Goal: Transaction & Acquisition: Purchase product/service

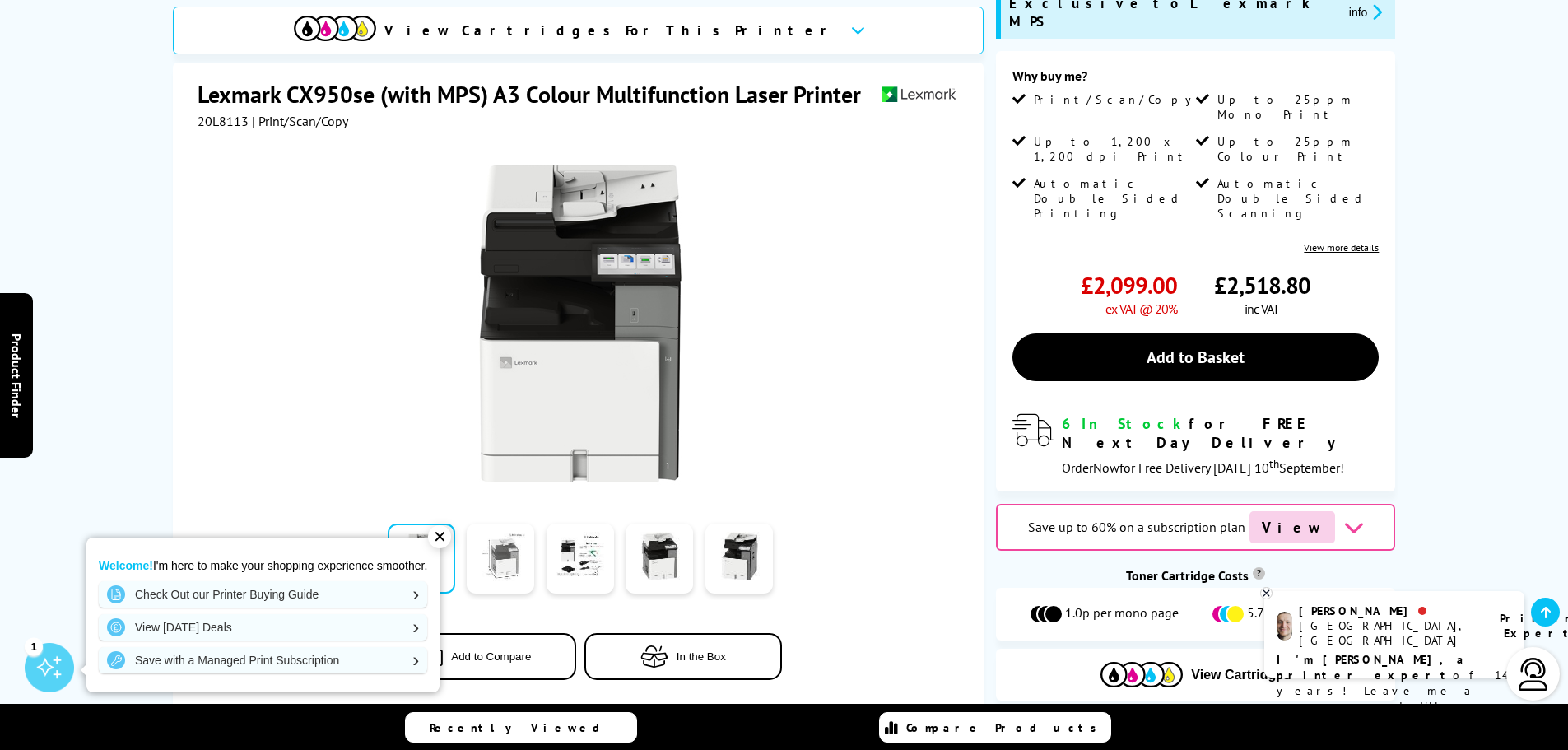
click at [497, 526] on link at bounding box center [499, 559] width 67 height 70
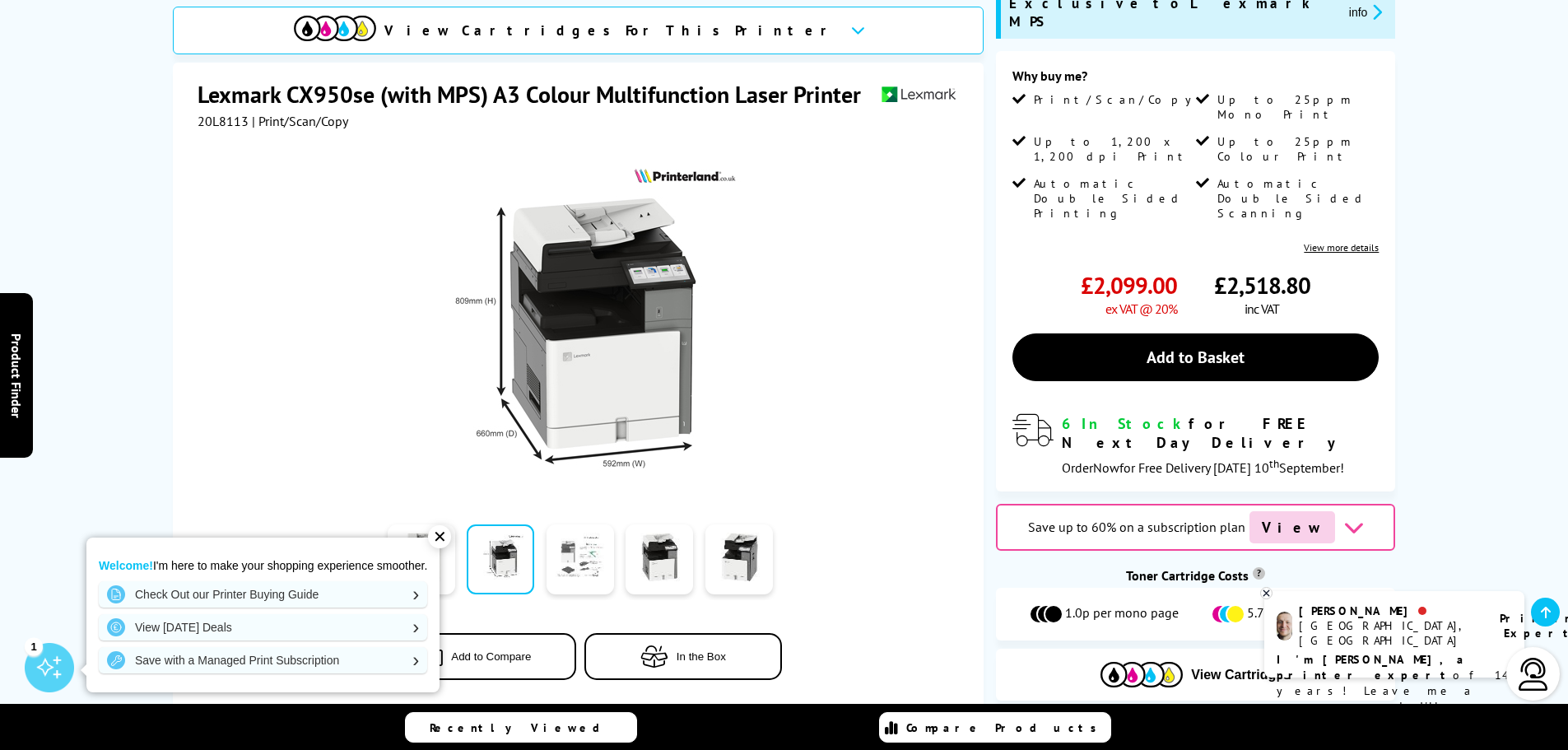
click at [593, 540] on link at bounding box center [580, 559] width 67 height 70
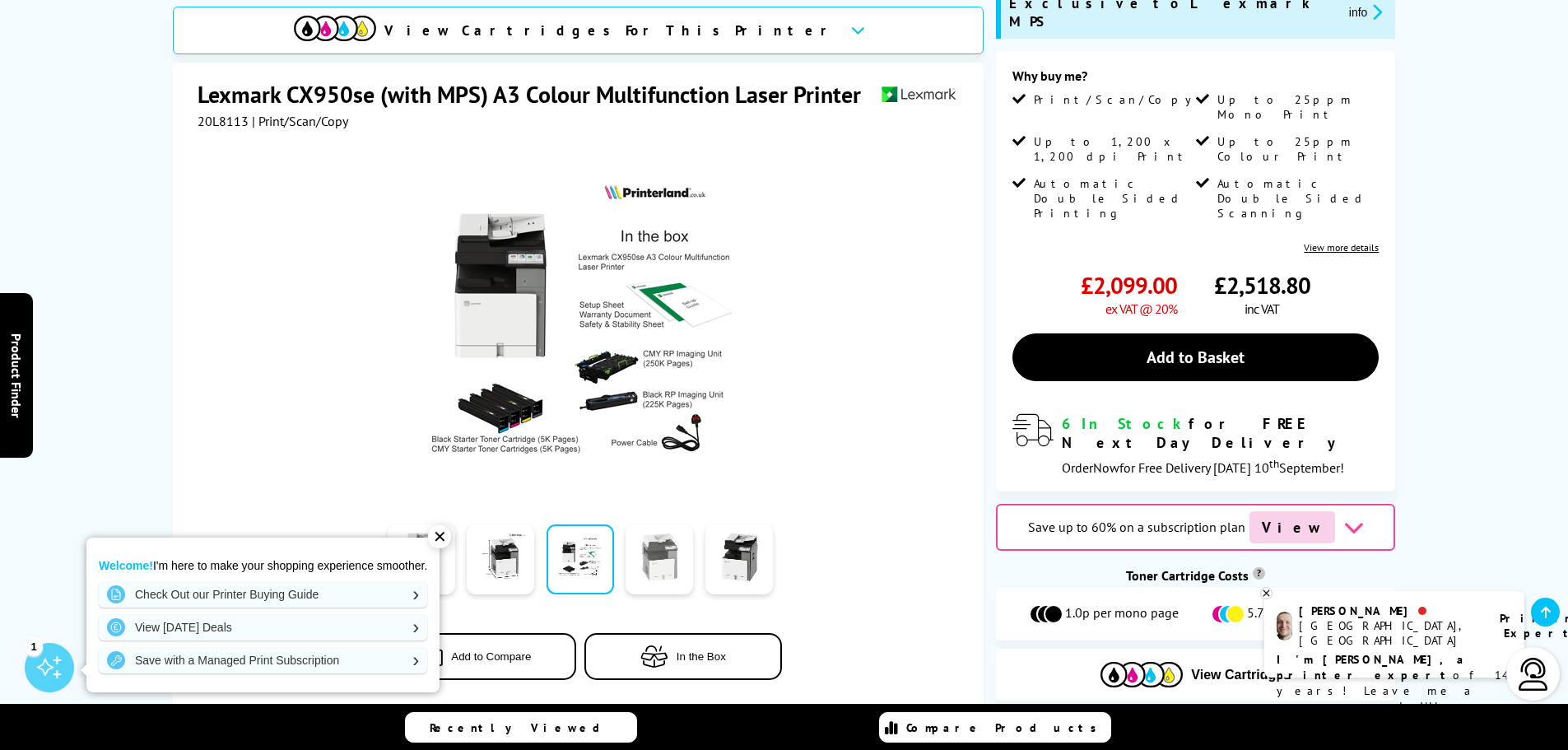
click at [638, 554] on link at bounding box center [659, 559] width 67 height 70
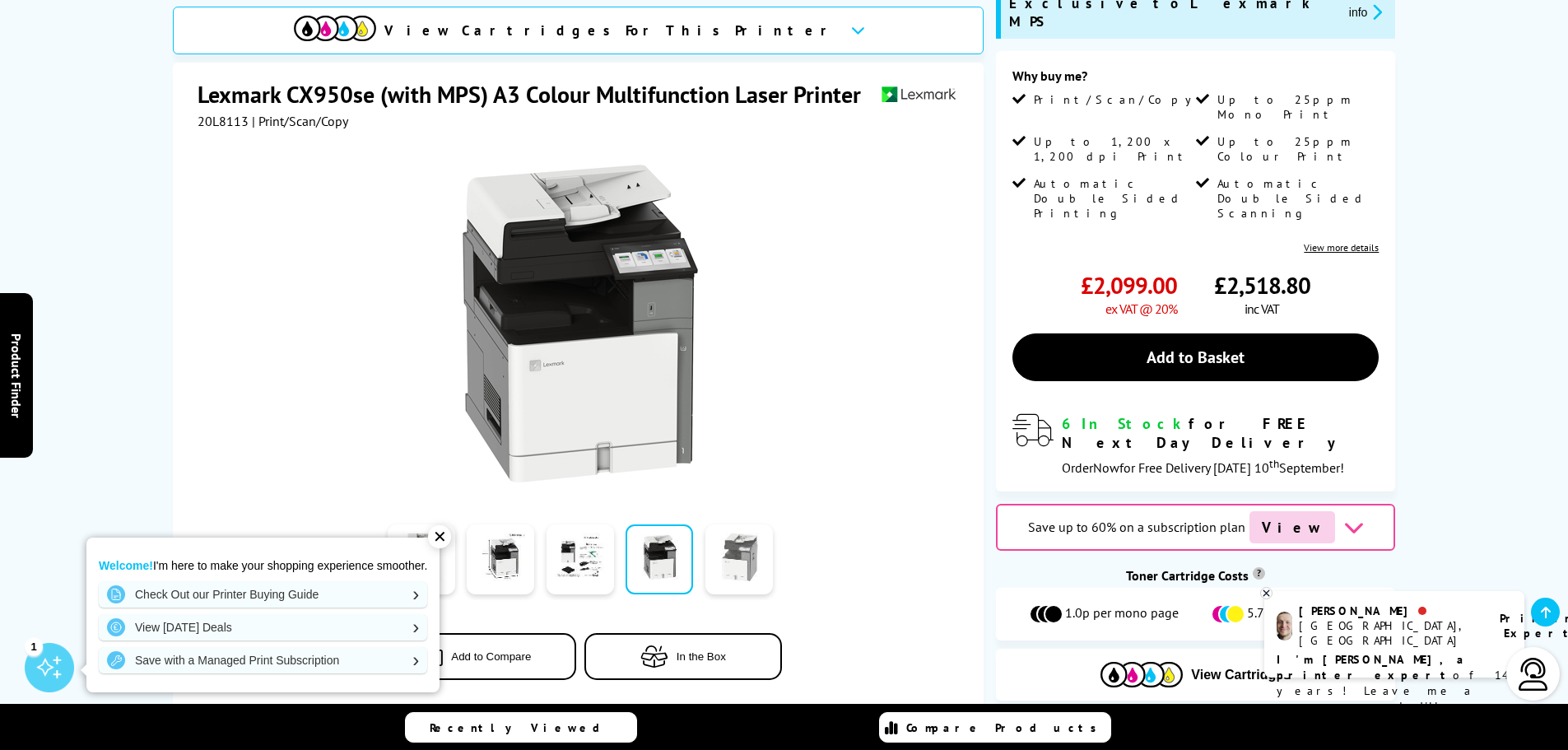
click at [743, 546] on link at bounding box center [739, 559] width 67 height 70
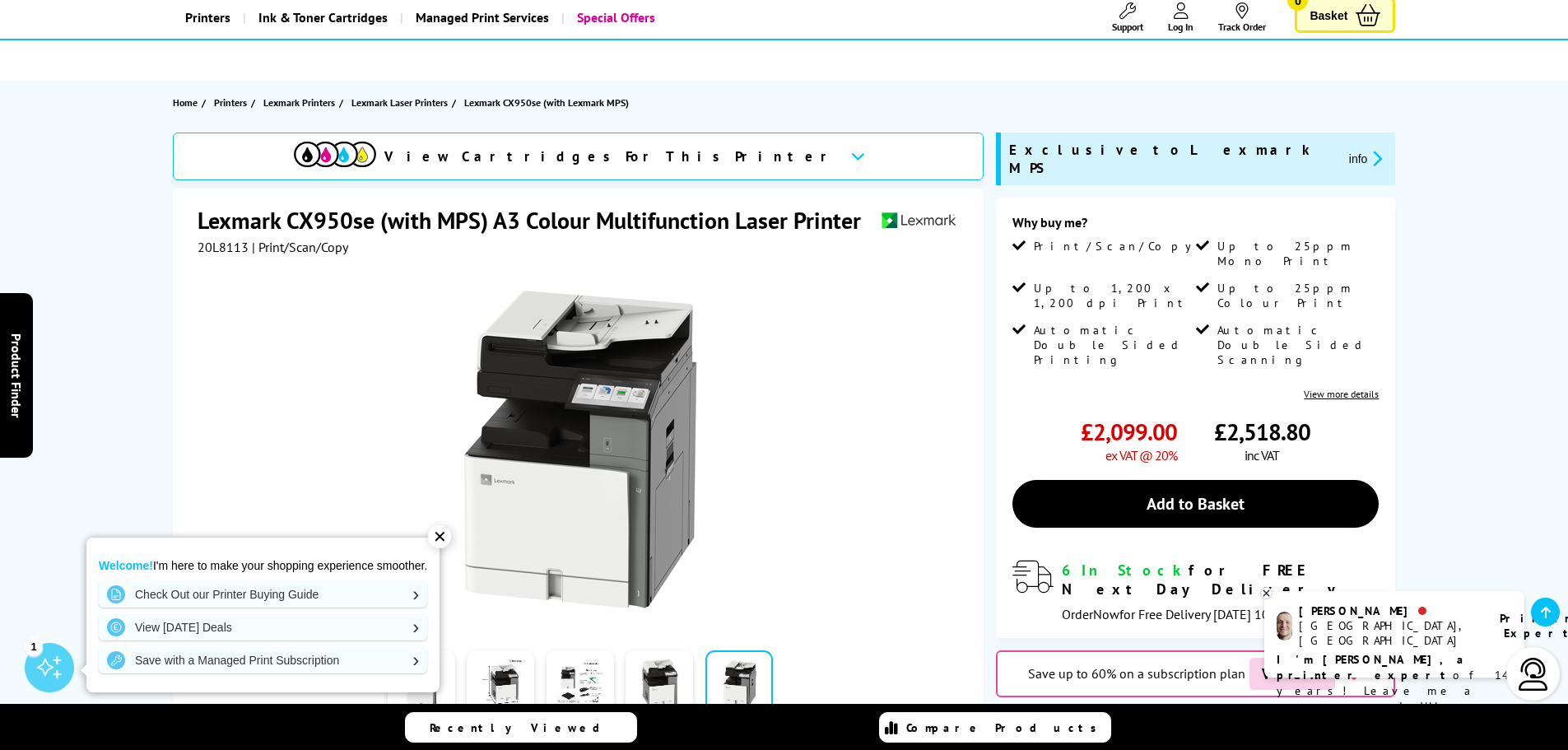
scroll to position [82, 0]
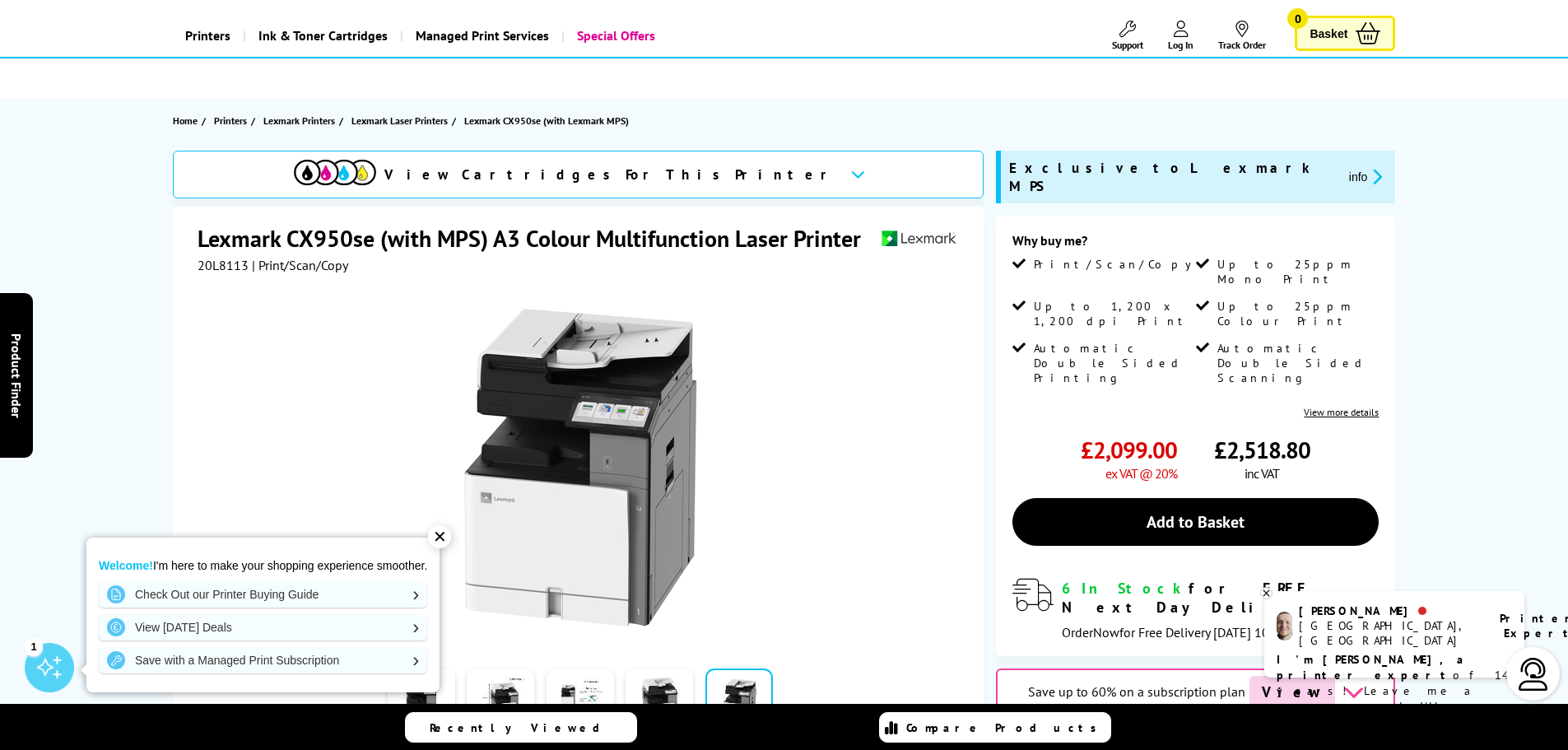
click at [851, 177] on icon at bounding box center [857, 174] width 14 height 9
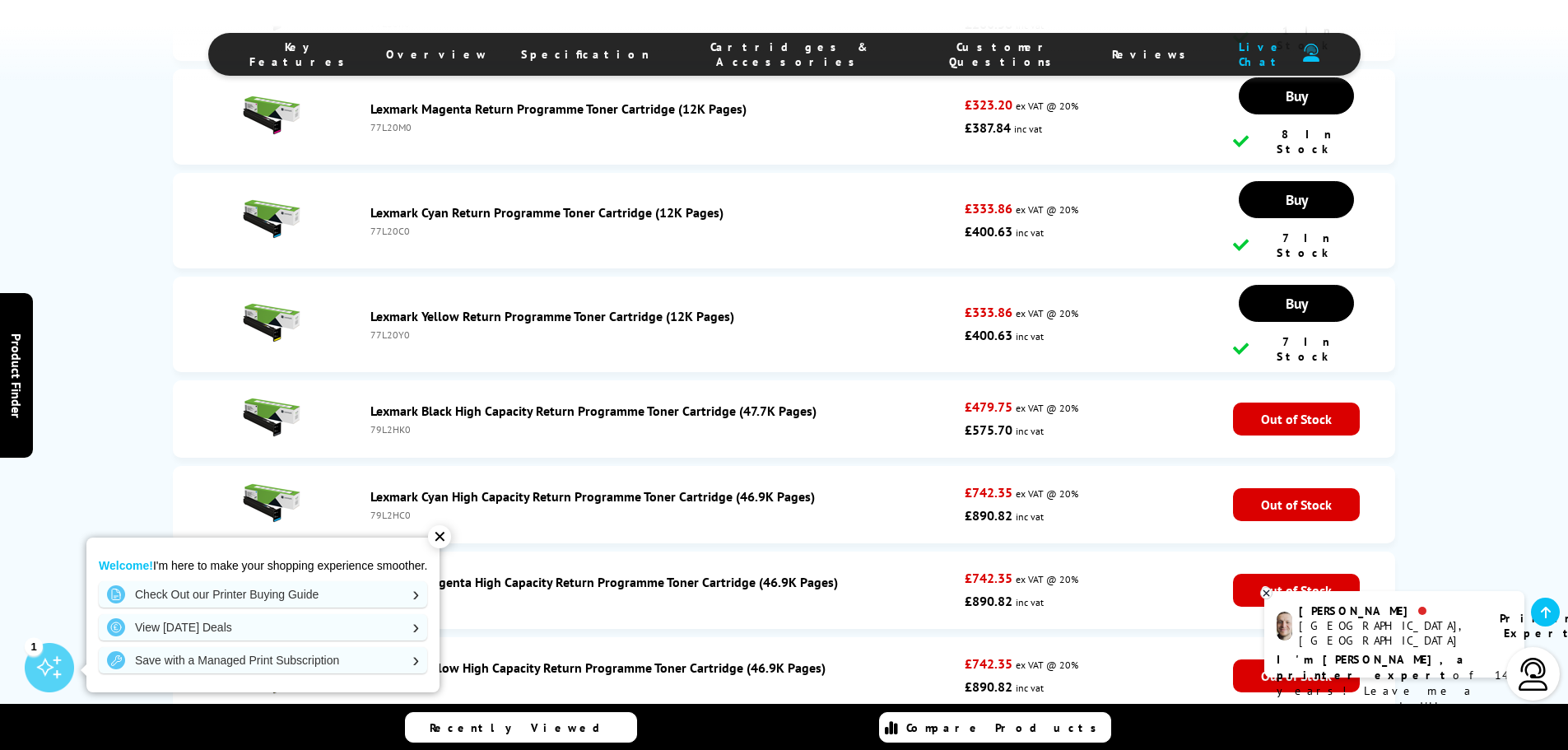
scroll to position [4871, 0]
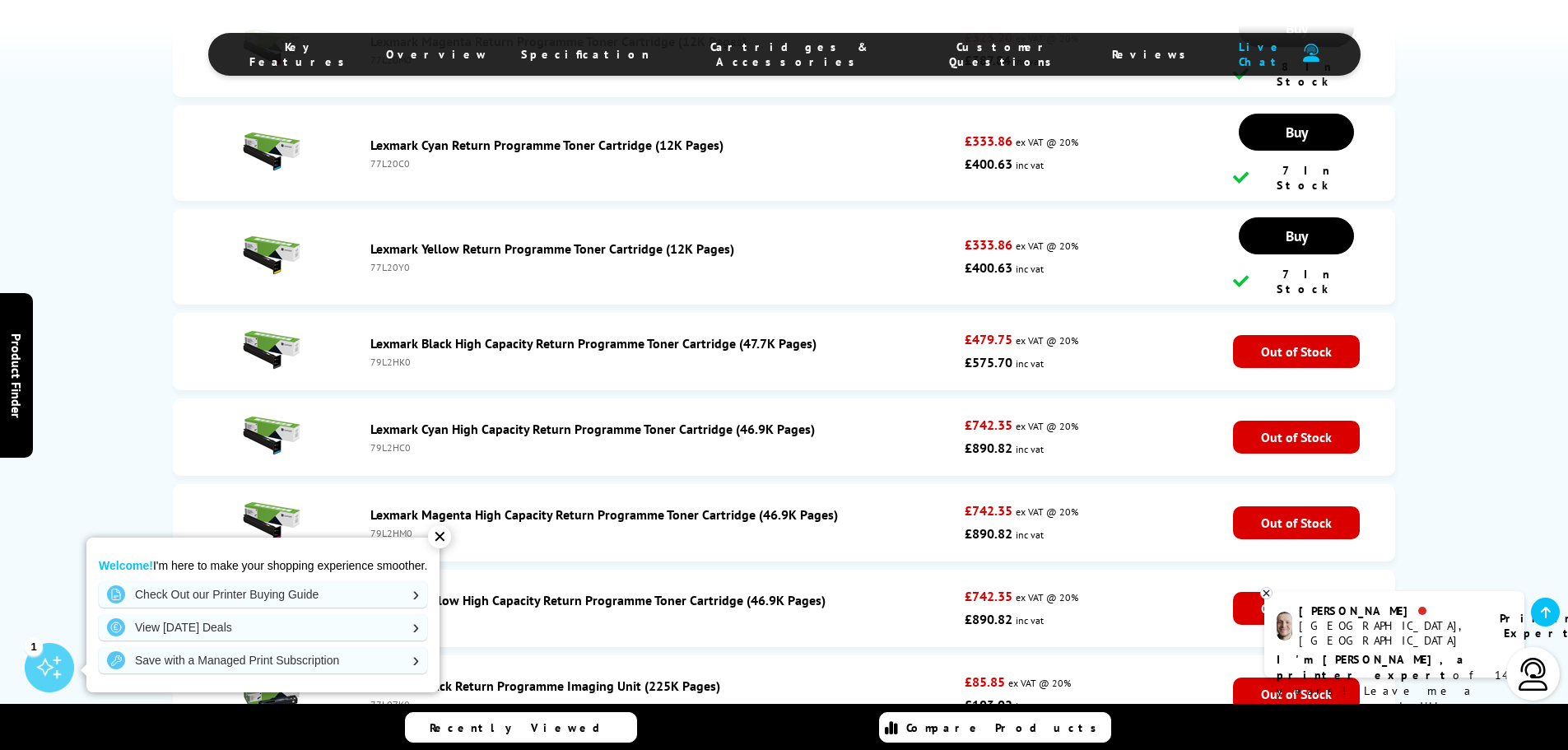
click at [447, 541] on div "✕" at bounding box center [440, 537] width 23 height 23
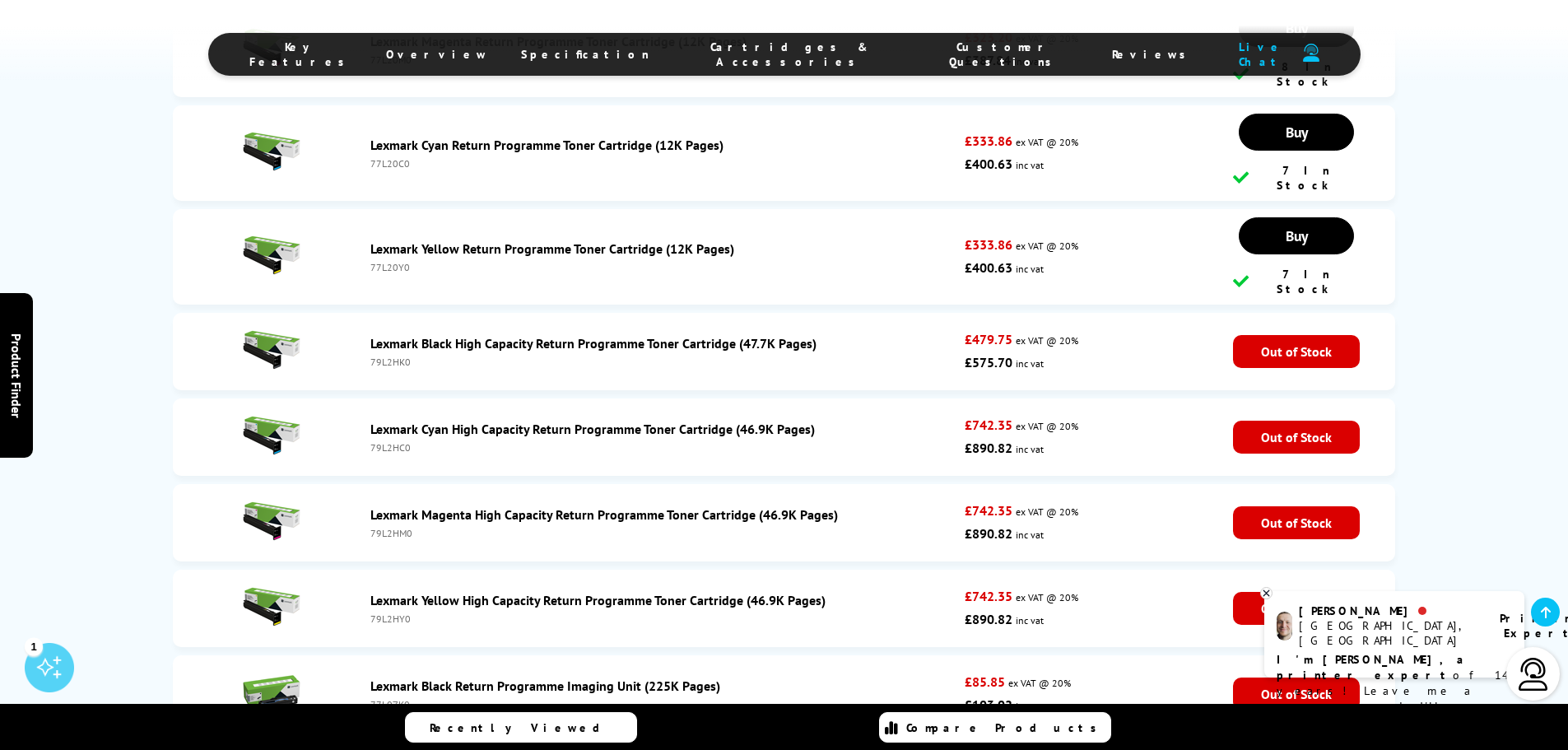
click at [616, 592] on link "Lexmark Yellow High Capacity Return Programme Toner Cartridge (46.9K Pages)" at bounding box center [597, 600] width 455 height 17
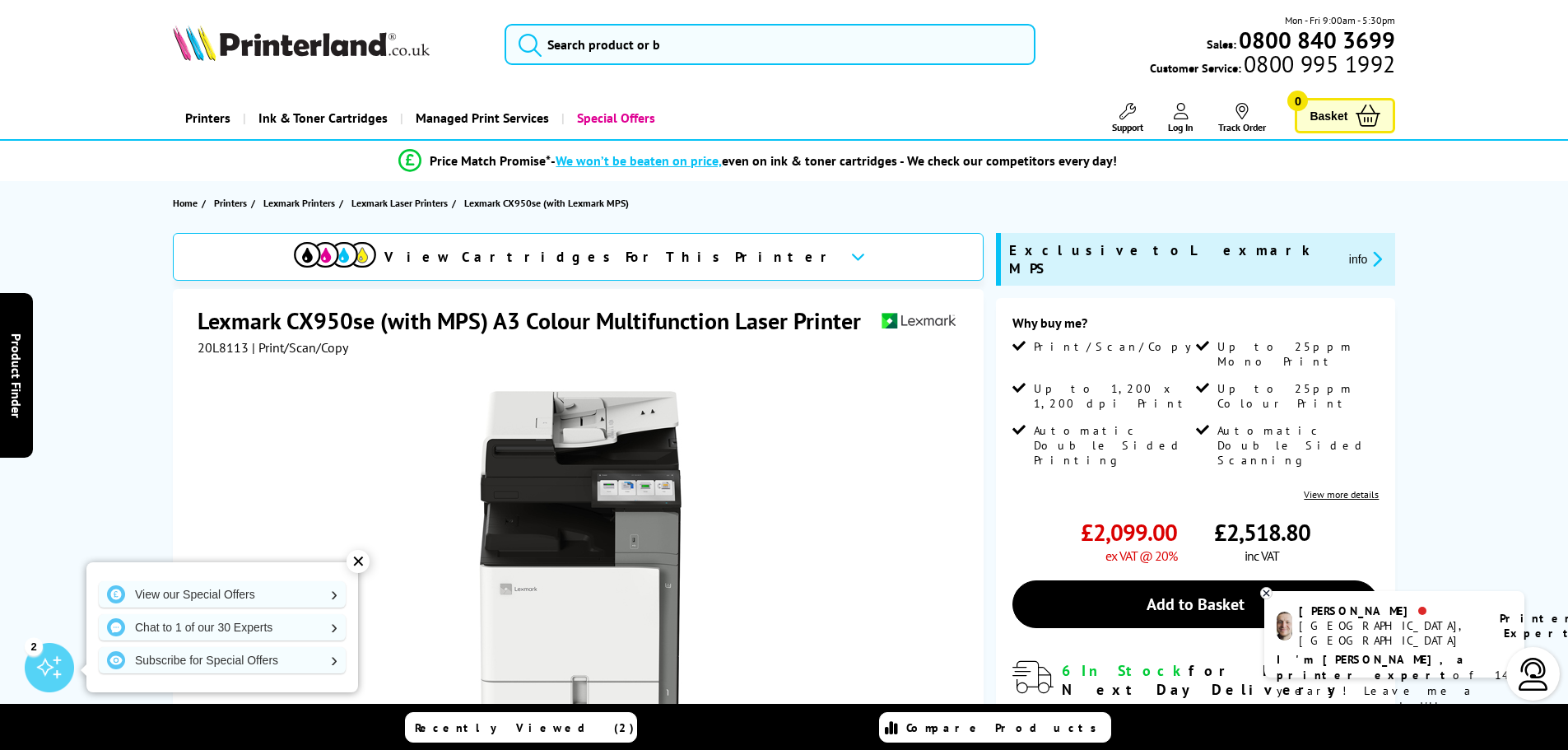
click at [333, 119] on span "Ink & Toner Cartridges" at bounding box center [323, 118] width 129 height 42
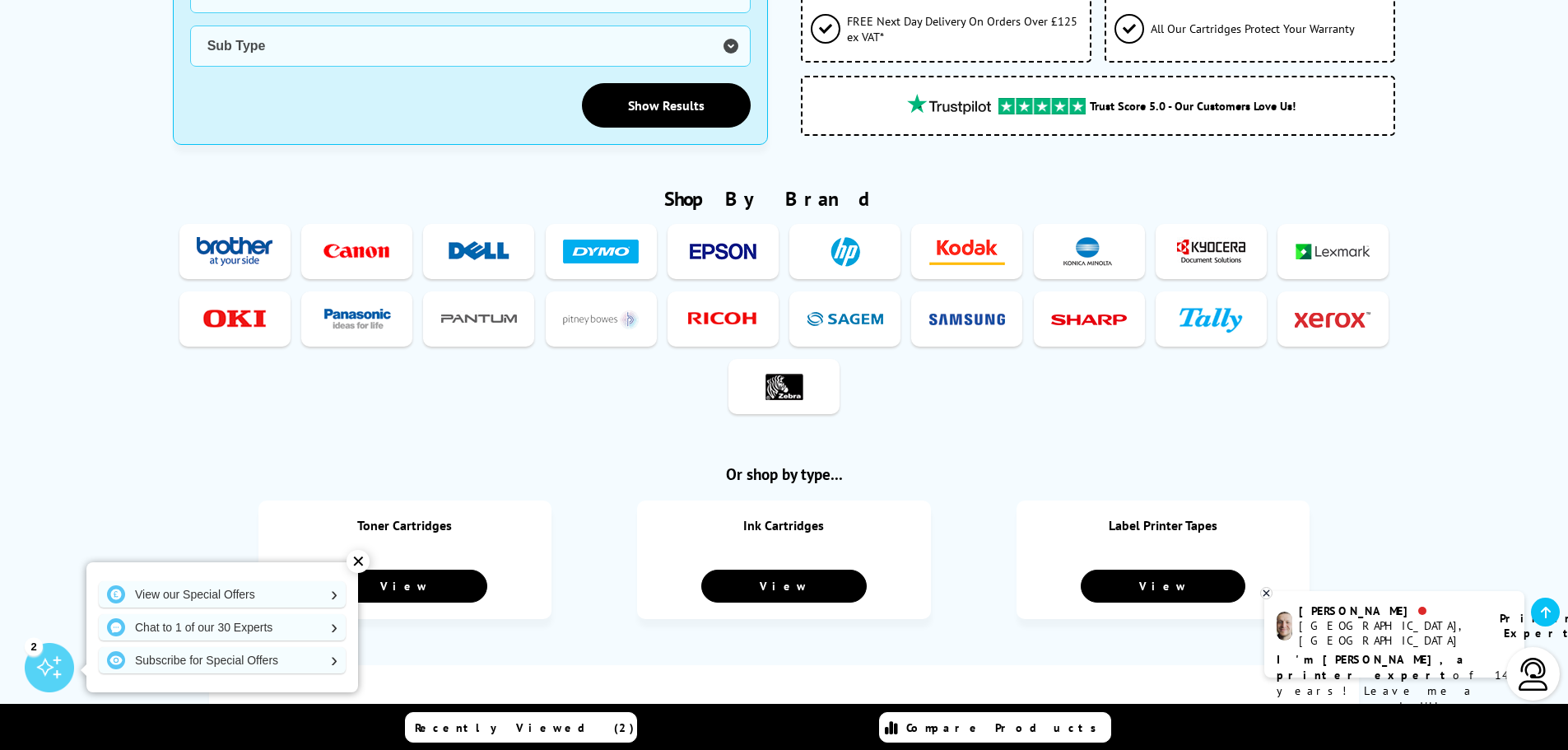
scroll to position [741, 0]
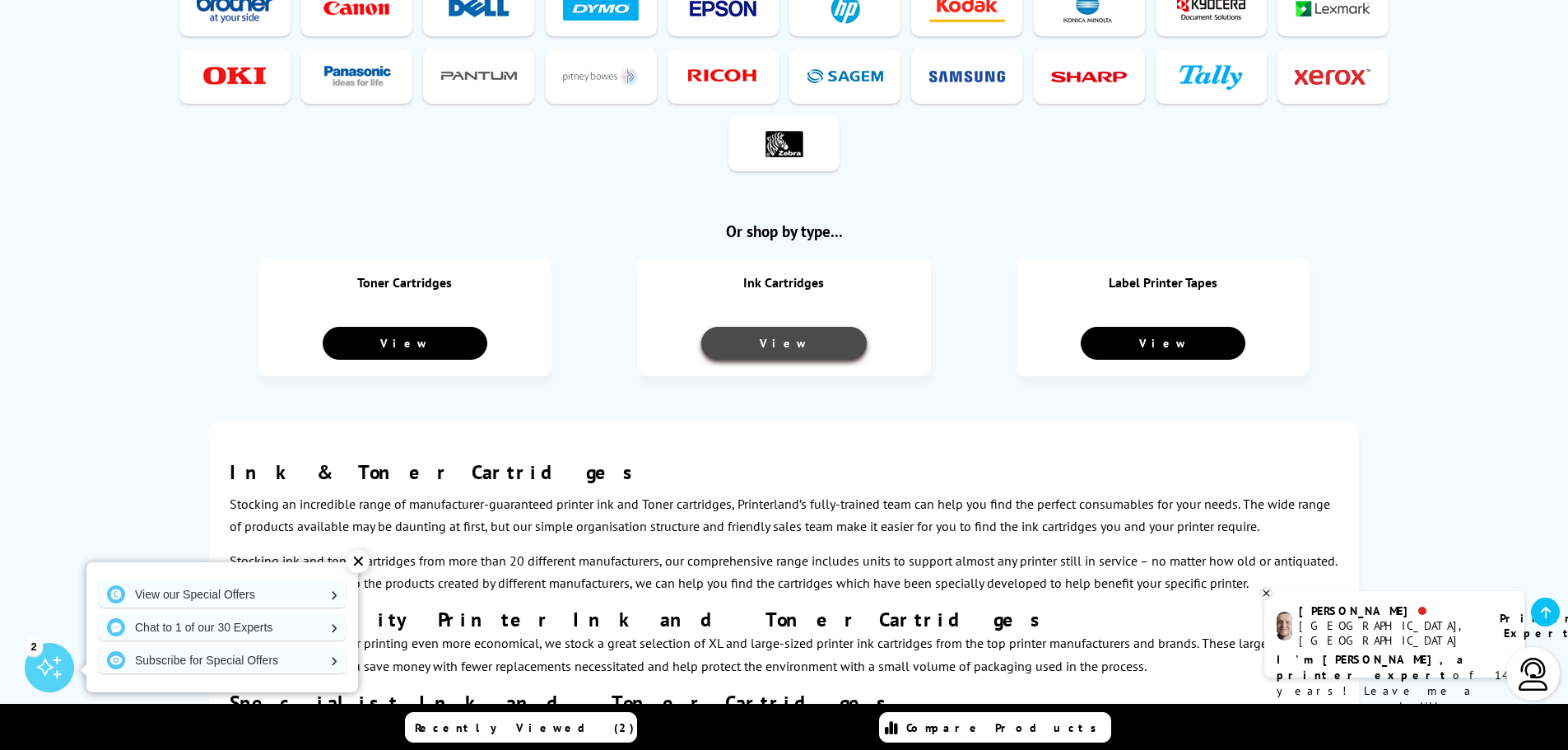
click at [780, 327] on link "View" at bounding box center [784, 343] width 165 height 33
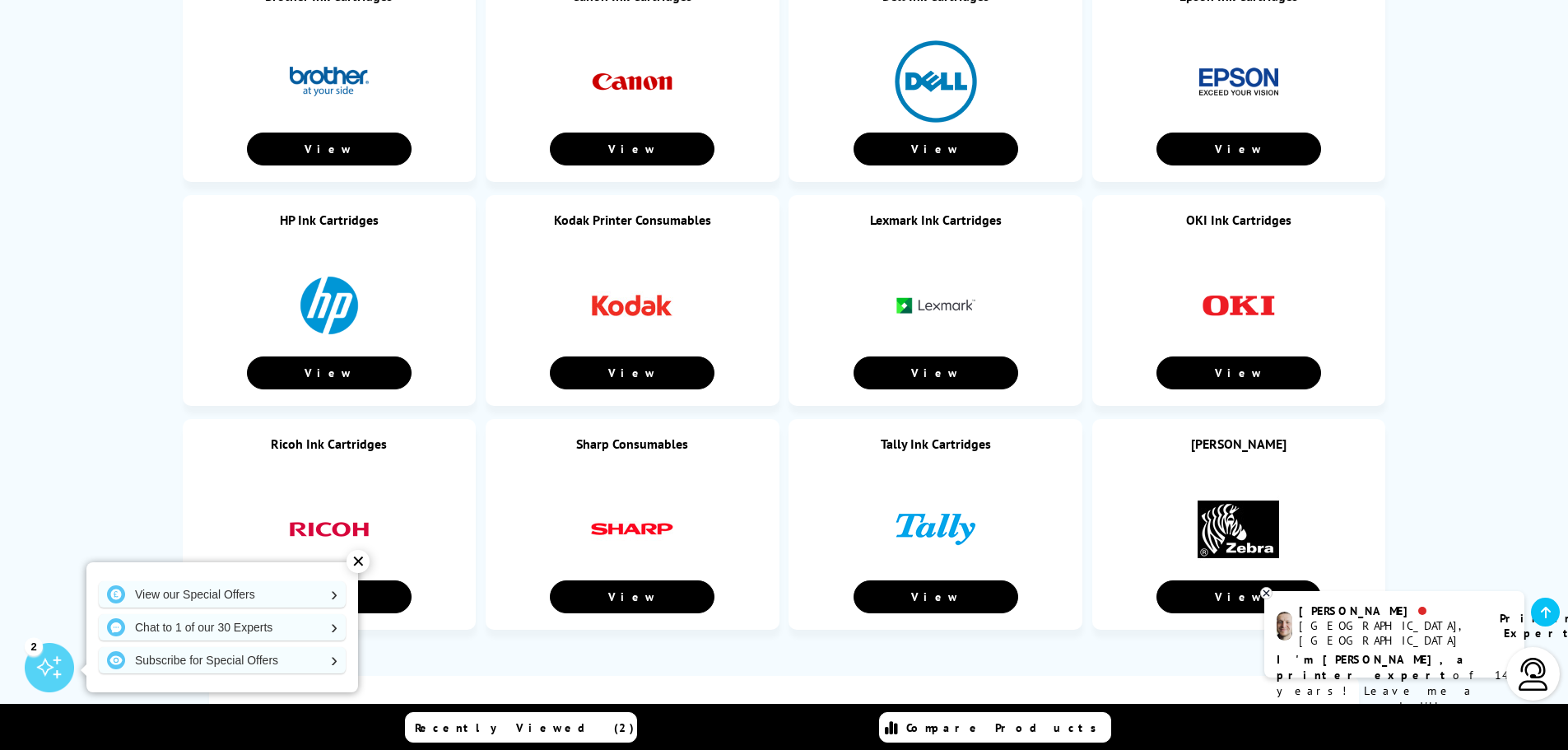
scroll to position [906, 0]
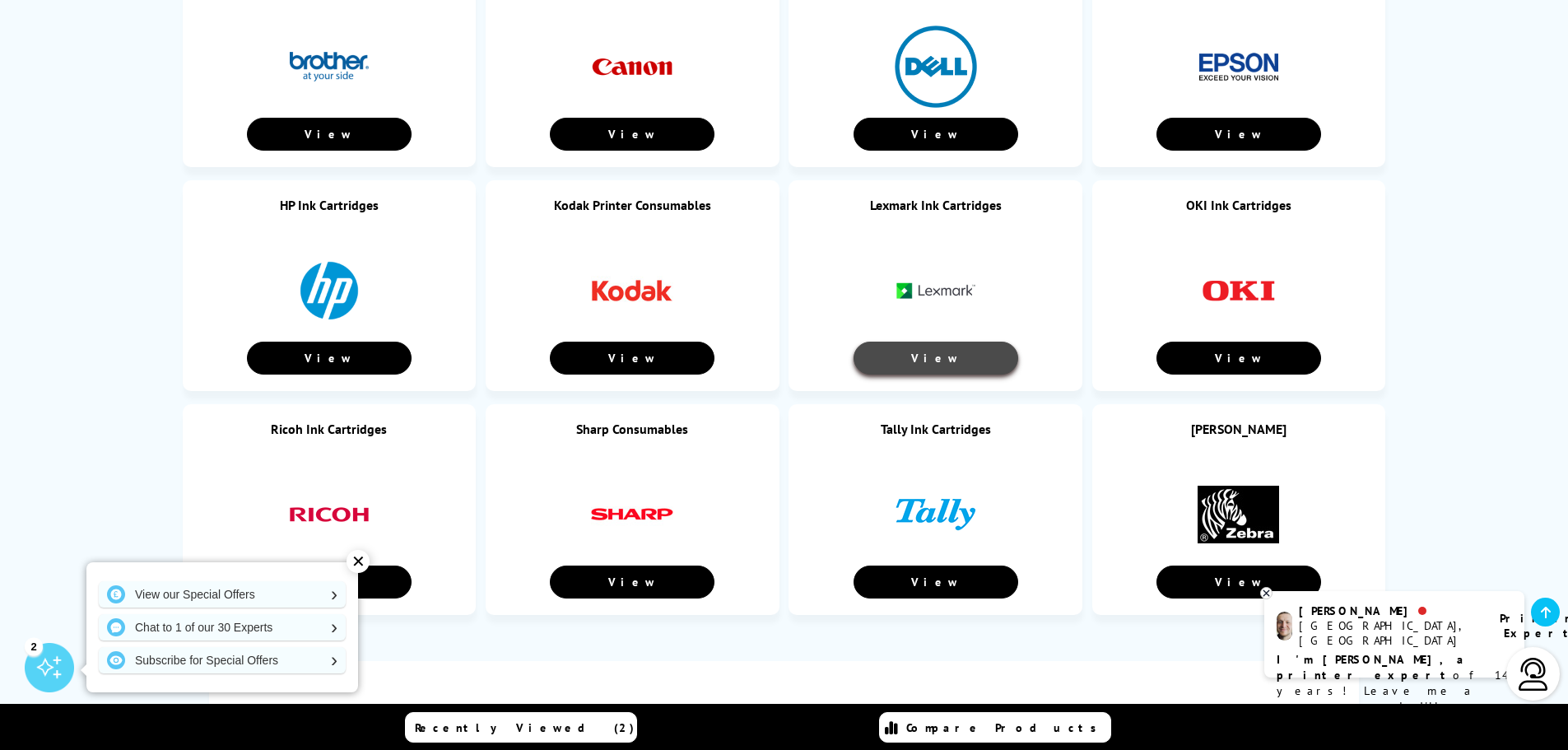
click at [958, 343] on link "View" at bounding box center [935, 358] width 165 height 33
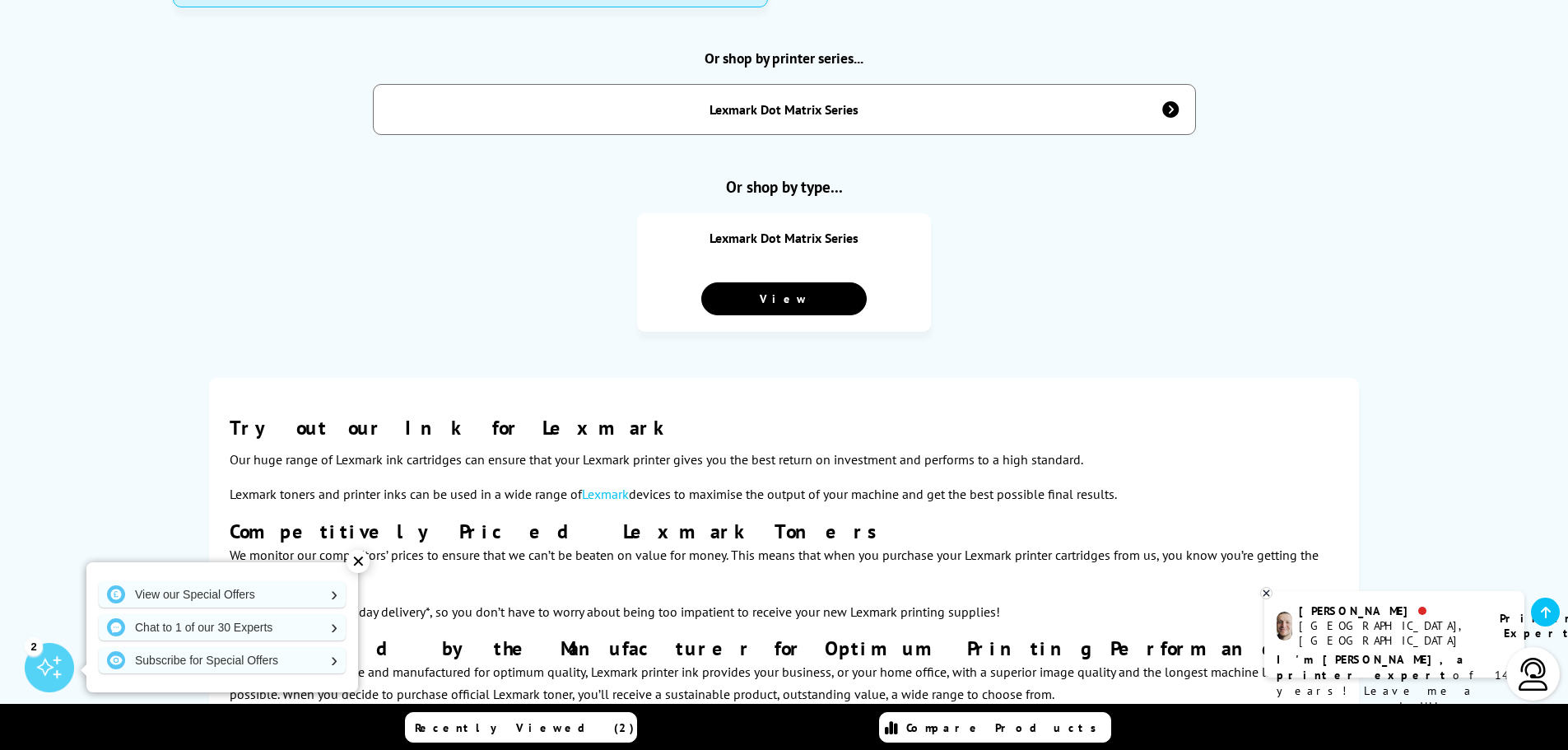
scroll to position [988, 0]
